Goal: Transaction & Acquisition: Purchase product/service

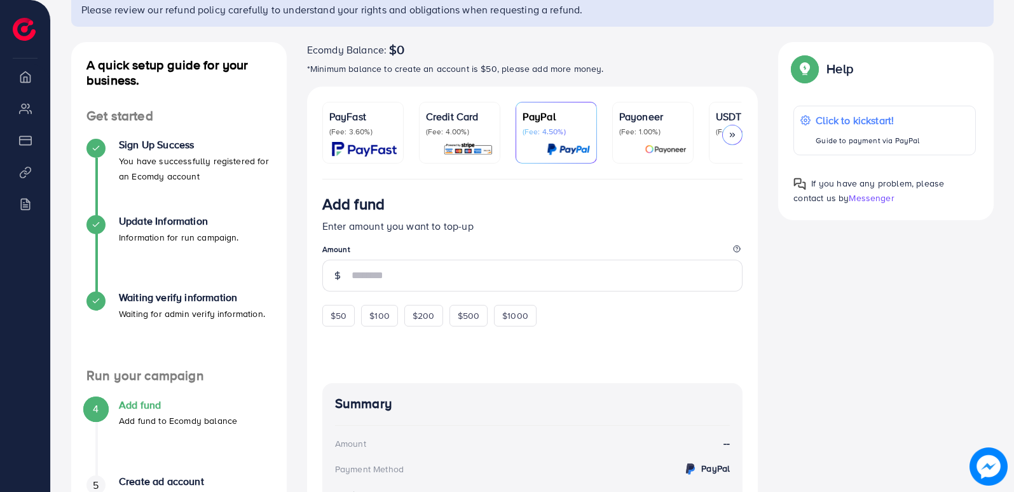
scroll to position [102, 0]
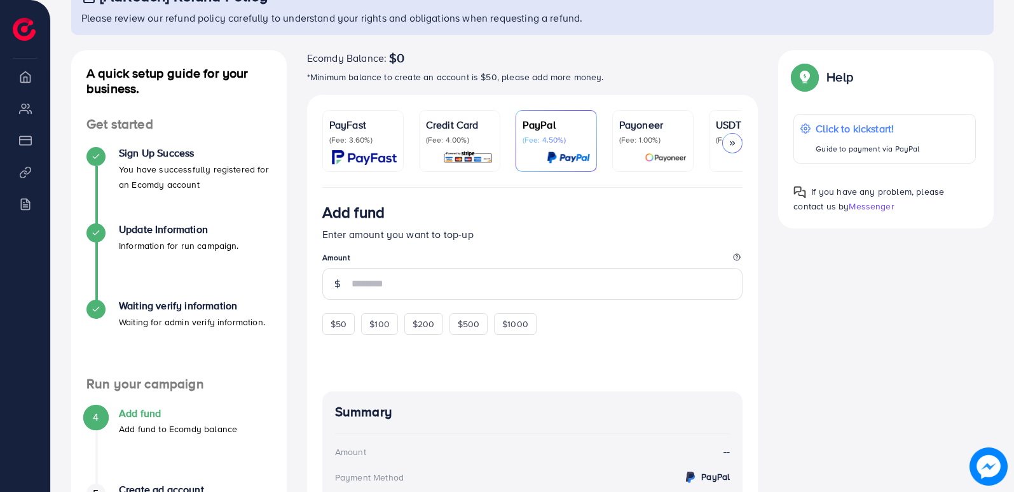
click at [733, 144] on icon at bounding box center [732, 143] width 9 height 9
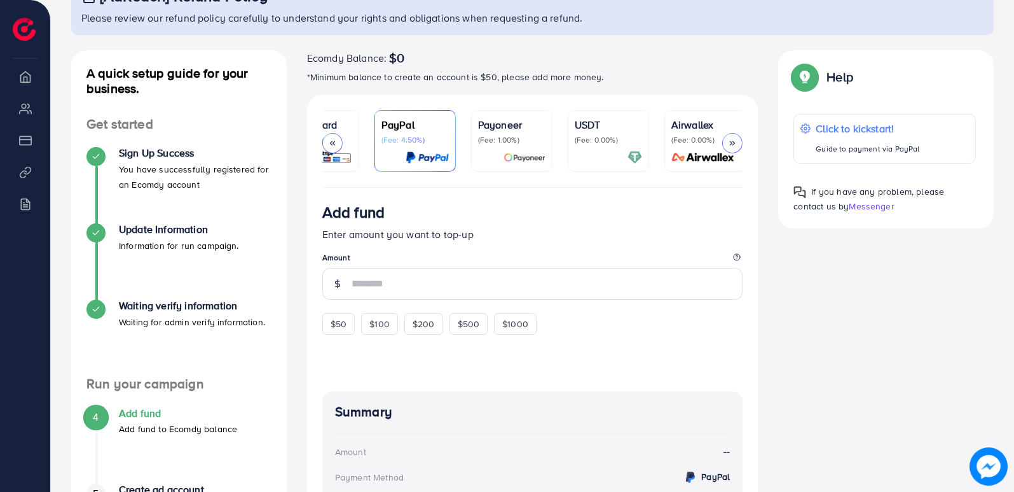
scroll to position [0, 144]
click at [333, 141] on icon at bounding box center [332, 143] width 9 height 9
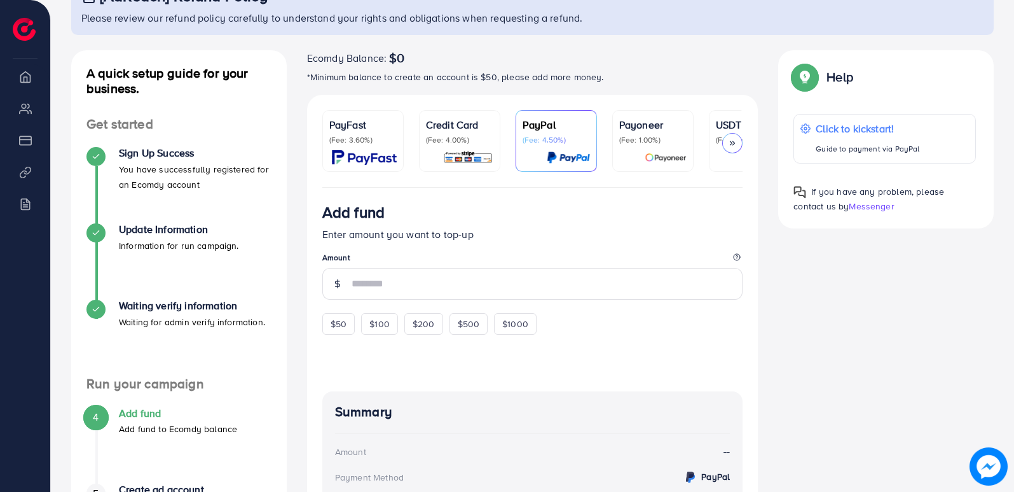
click at [366, 153] on img at bounding box center [364, 157] width 65 height 15
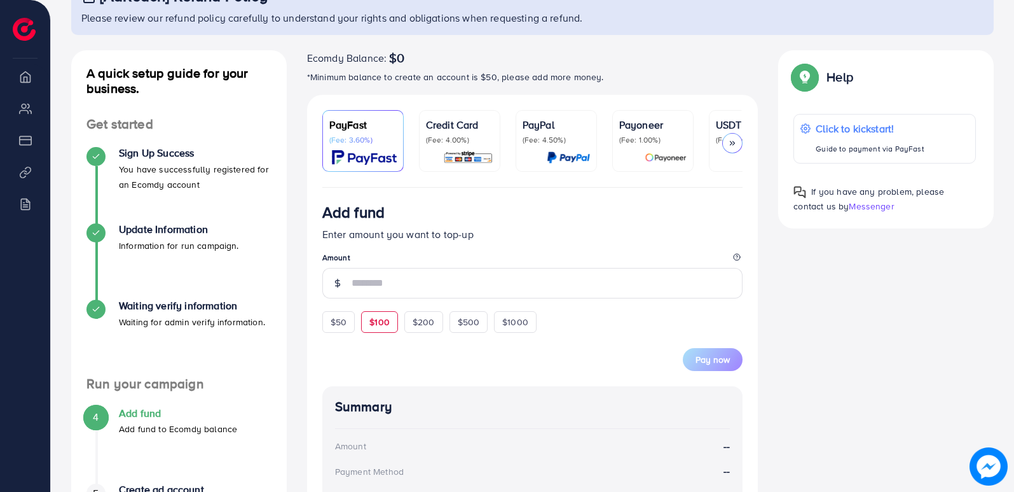
click at [364, 326] on div "$100" at bounding box center [379, 322] width 37 height 22
type input "***"
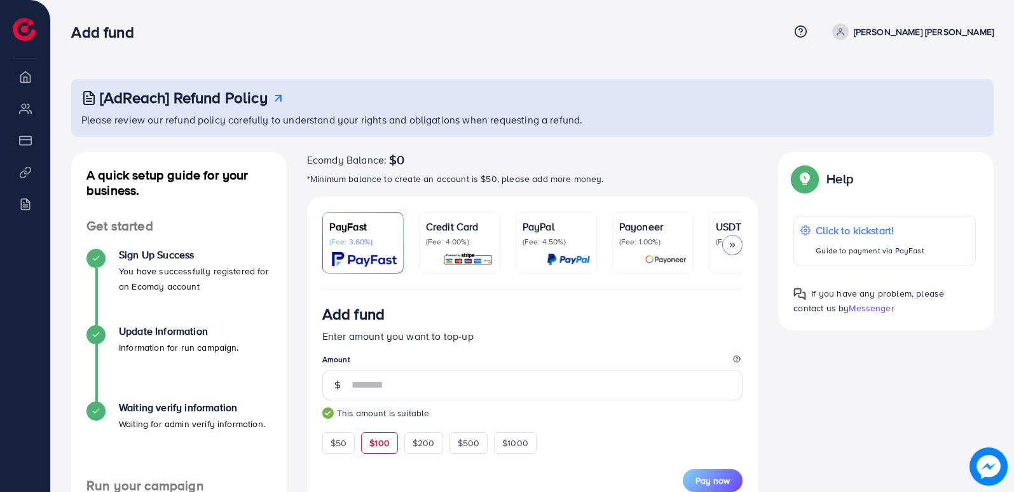
click at [843, 33] on icon at bounding box center [841, 34] width 6 height 3
click at [602, 41] on div "Add fund Help Center Contact Support Term and policy About Us Hammad abid hussa…" at bounding box center [532, 32] width 923 height 34
